Goal: Obtain resource: Download file/media

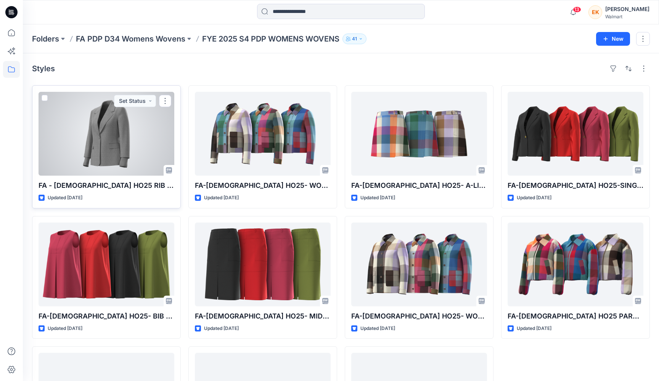
click at [88, 157] on div at bounding box center [106, 134] width 136 height 84
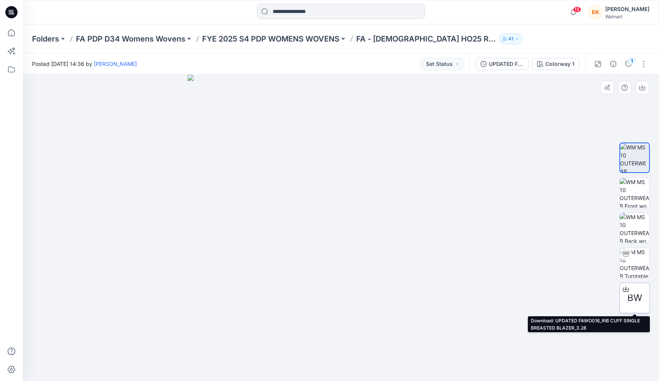
click at [629, 292] on div at bounding box center [625, 289] width 12 height 12
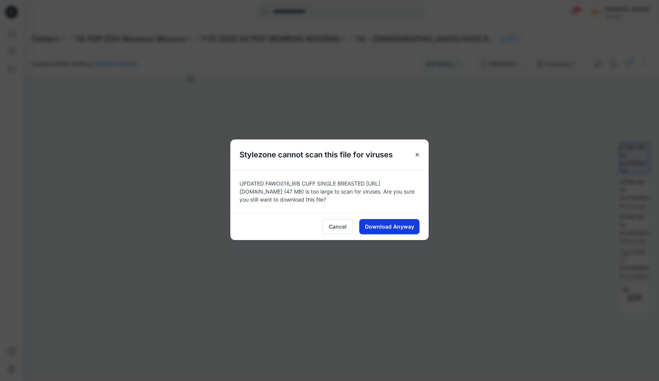
click at [406, 225] on span "Download Anyway" at bounding box center [389, 227] width 49 height 8
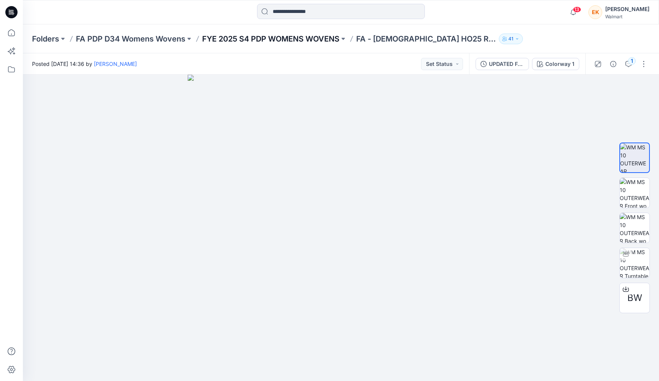
click at [294, 42] on p "FYE 2025 S4 PDP WOMENS WOVENS" at bounding box center [270, 39] width 137 height 11
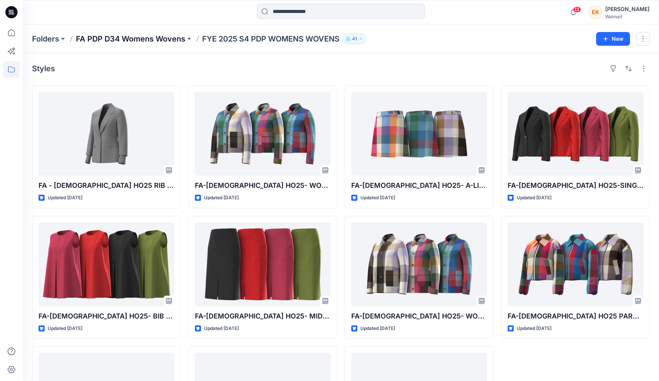
click at [151, 39] on p "FA PDP D34 Womens Wovens" at bounding box center [130, 39] width 109 height 11
